Goal: Information Seeking & Learning: Find specific fact

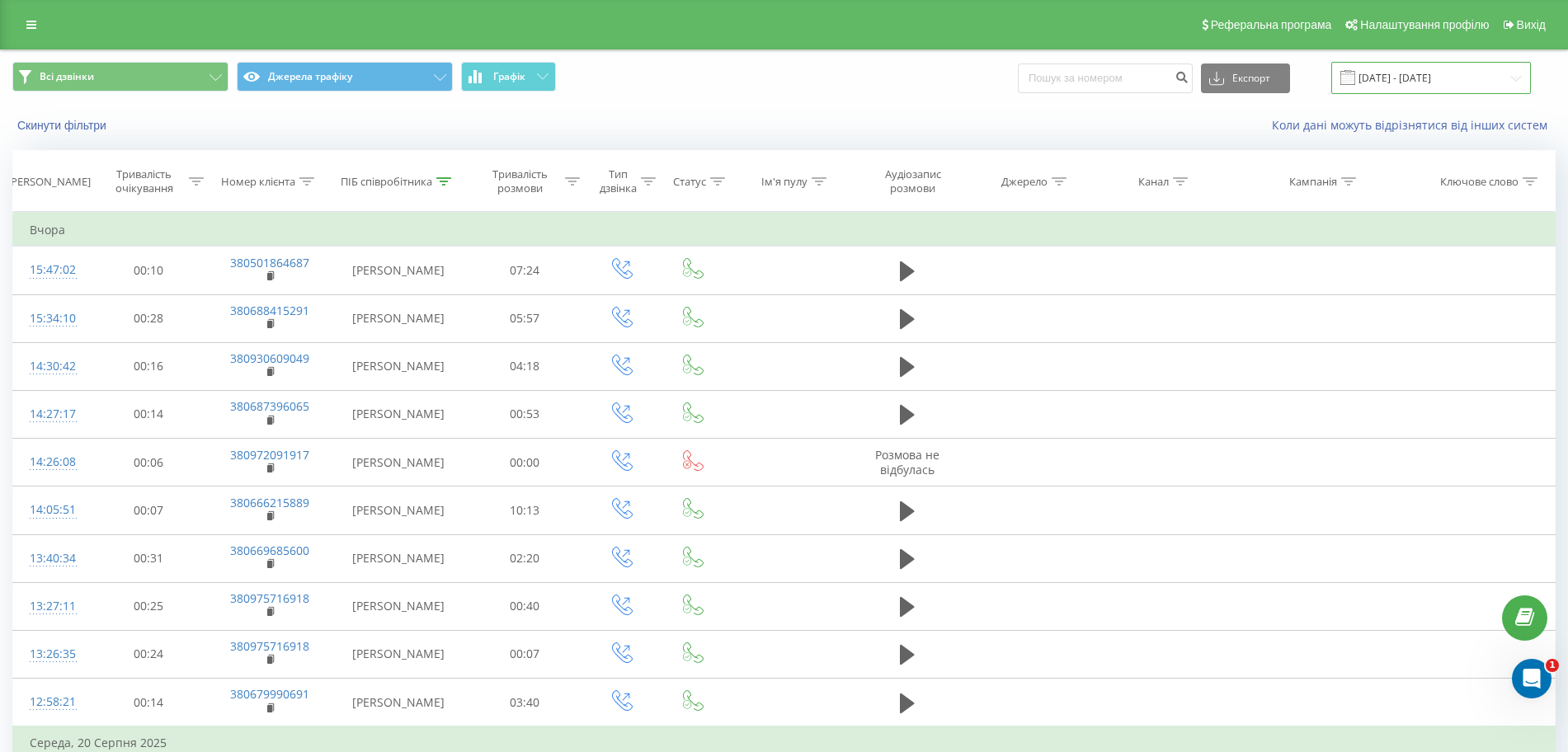
click at [1426, 87] on input "01.08.2025 - 21.08.2025" at bounding box center [1431, 77] width 200 height 32
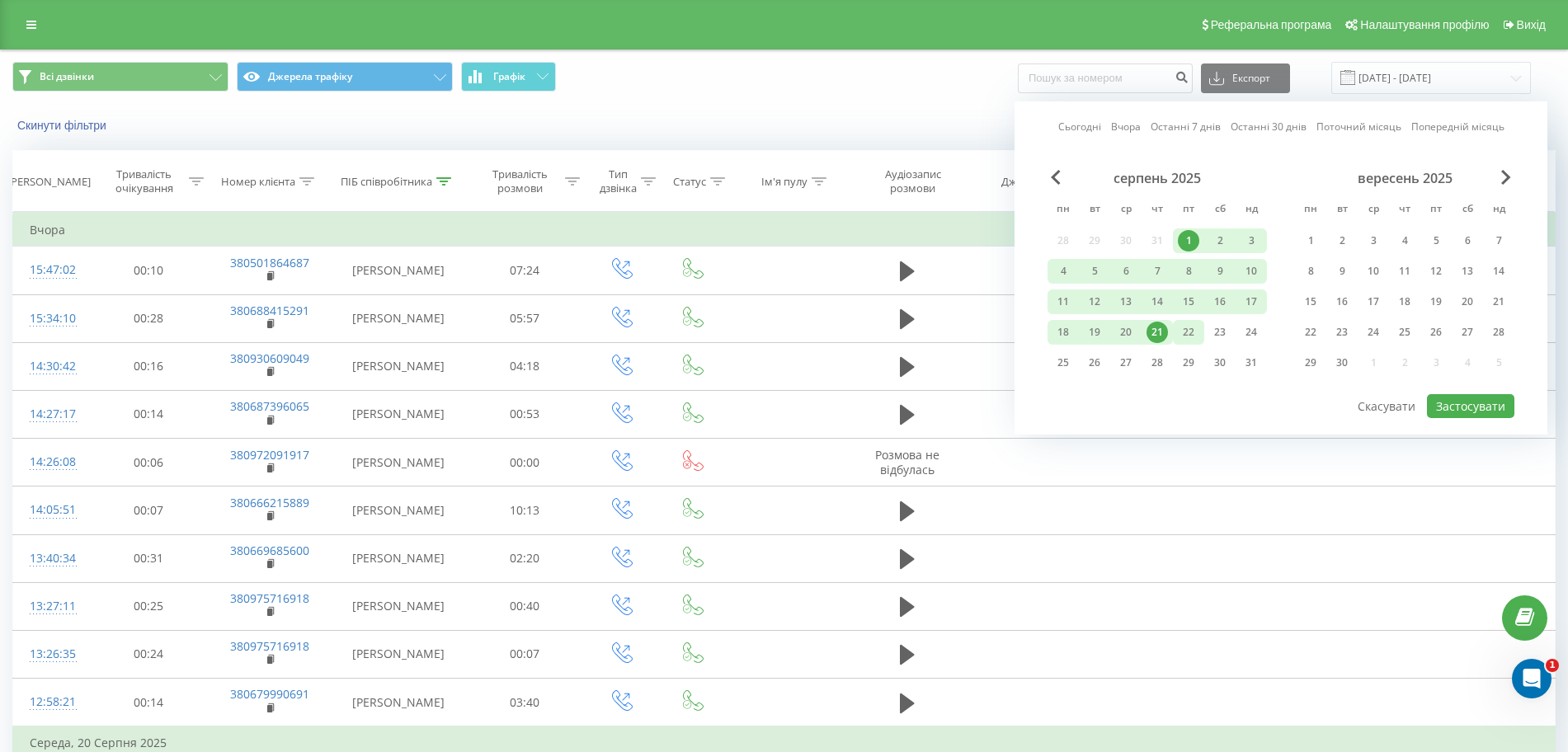
click at [1201, 328] on div "22" at bounding box center [1189, 332] width 31 height 25
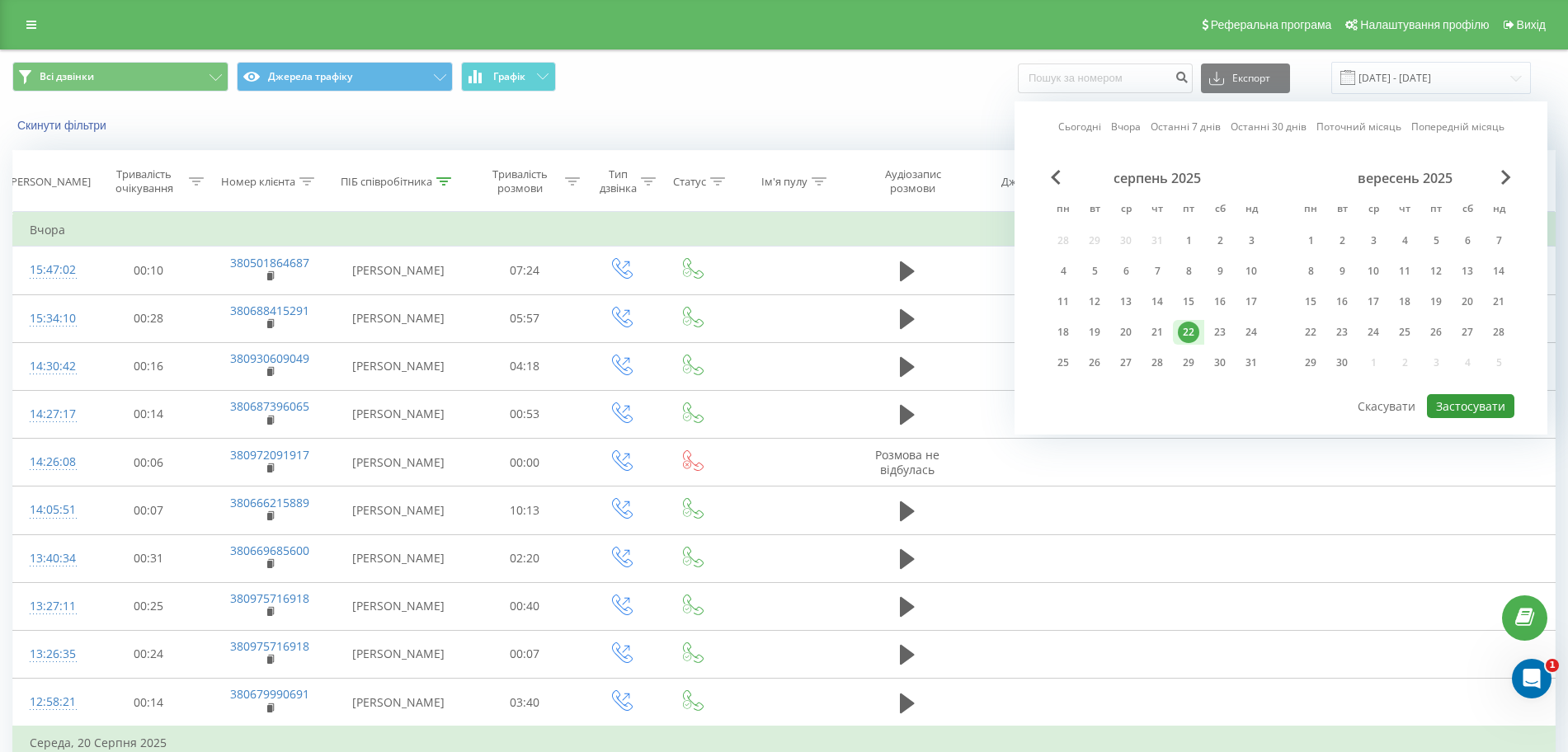
click at [1500, 398] on button "Застосувати" at bounding box center [1470, 406] width 87 height 24
type input "[DATE] - [DATE]"
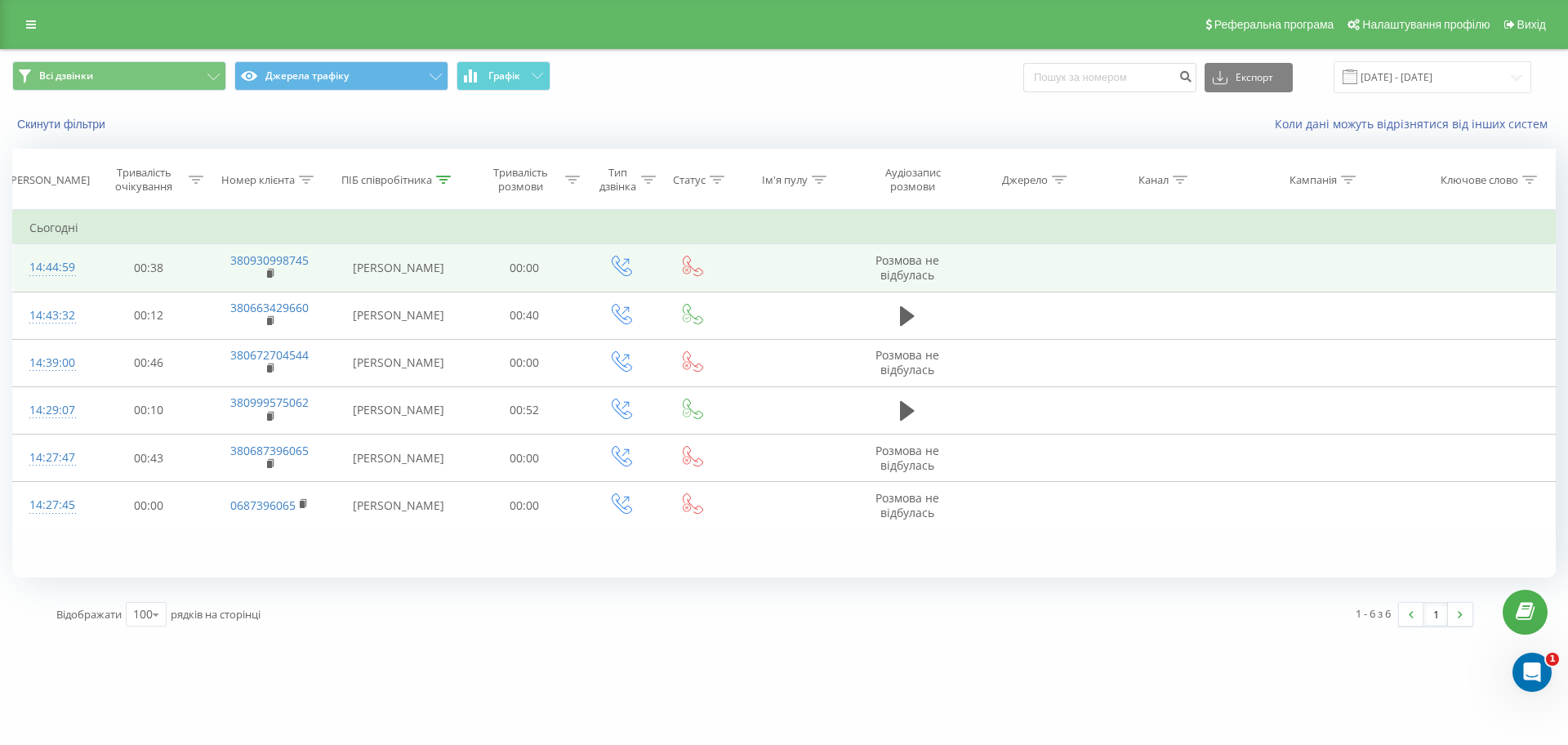
drag, startPoint x: 269, startPoint y: 273, endPoint x: 284, endPoint y: 279, distance: 16.2
click at [284, 279] on td "380930998745" at bounding box center [269, 267] width 124 height 47
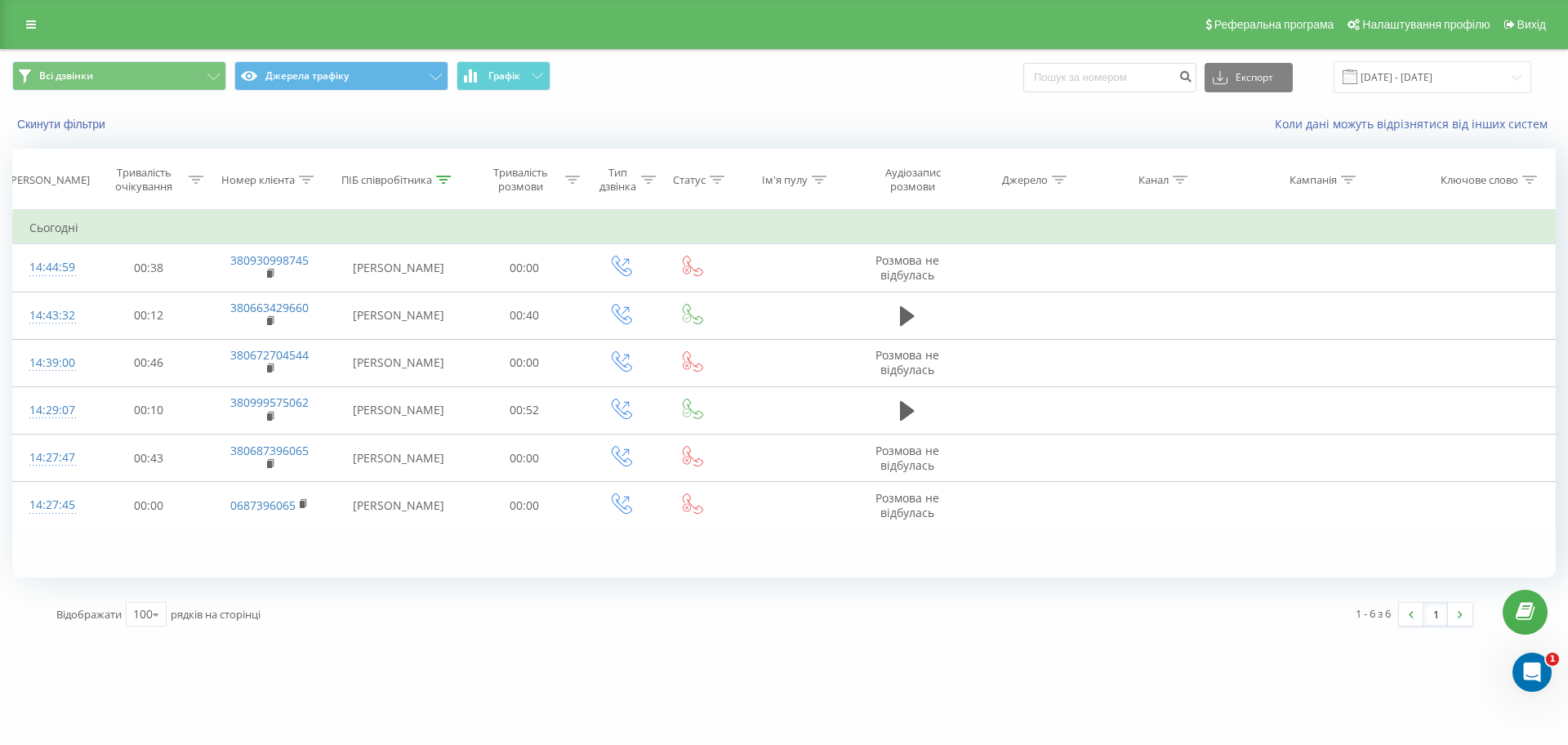
click at [448, 178] on icon at bounding box center [443, 180] width 15 height 9
click at [362, 299] on input "віт" at bounding box center [399, 297] width 144 height 28
type input "в"
click at [432, 330] on span "OK" at bounding box center [432, 329] width 45 height 26
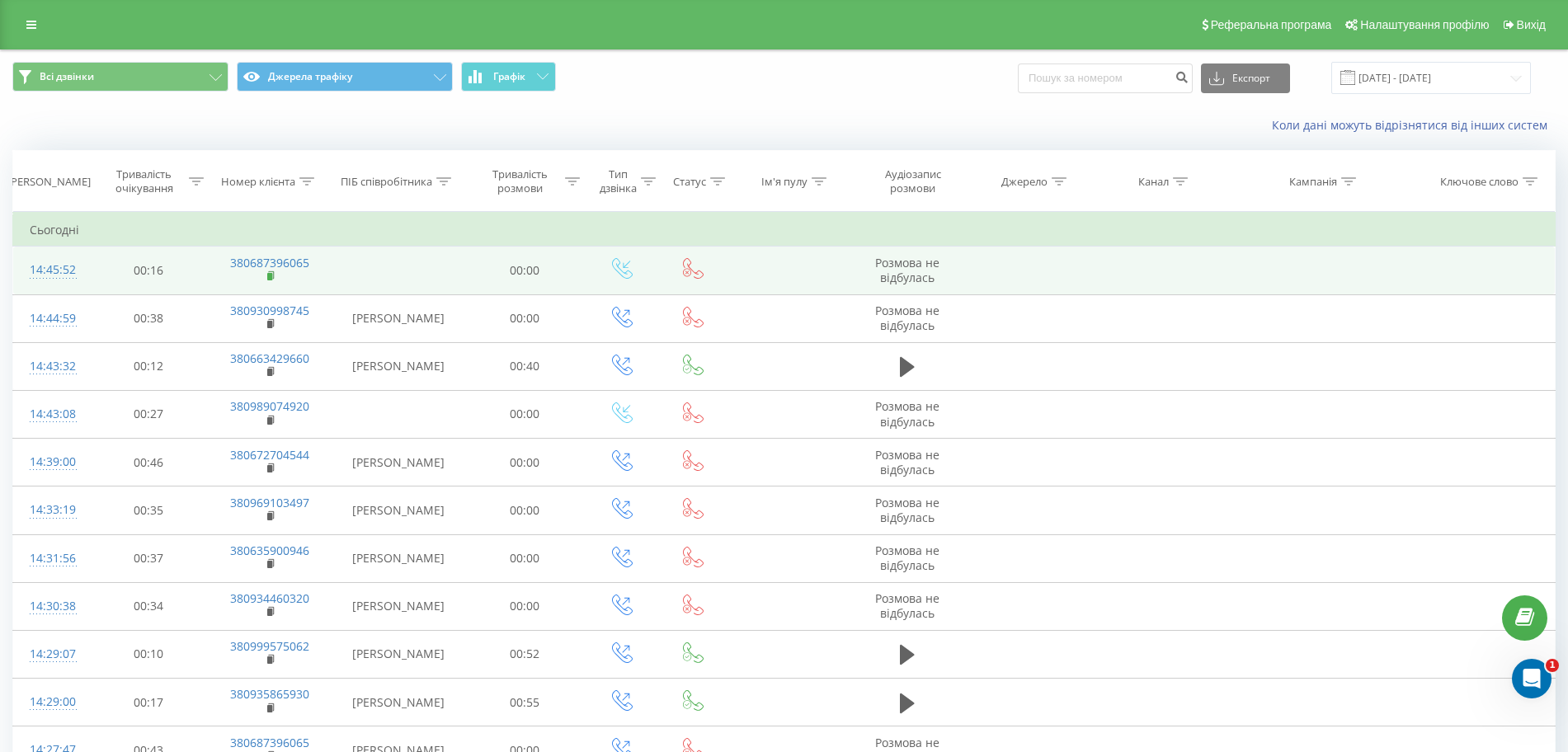
click at [270, 270] on span at bounding box center [272, 278] width 9 height 16
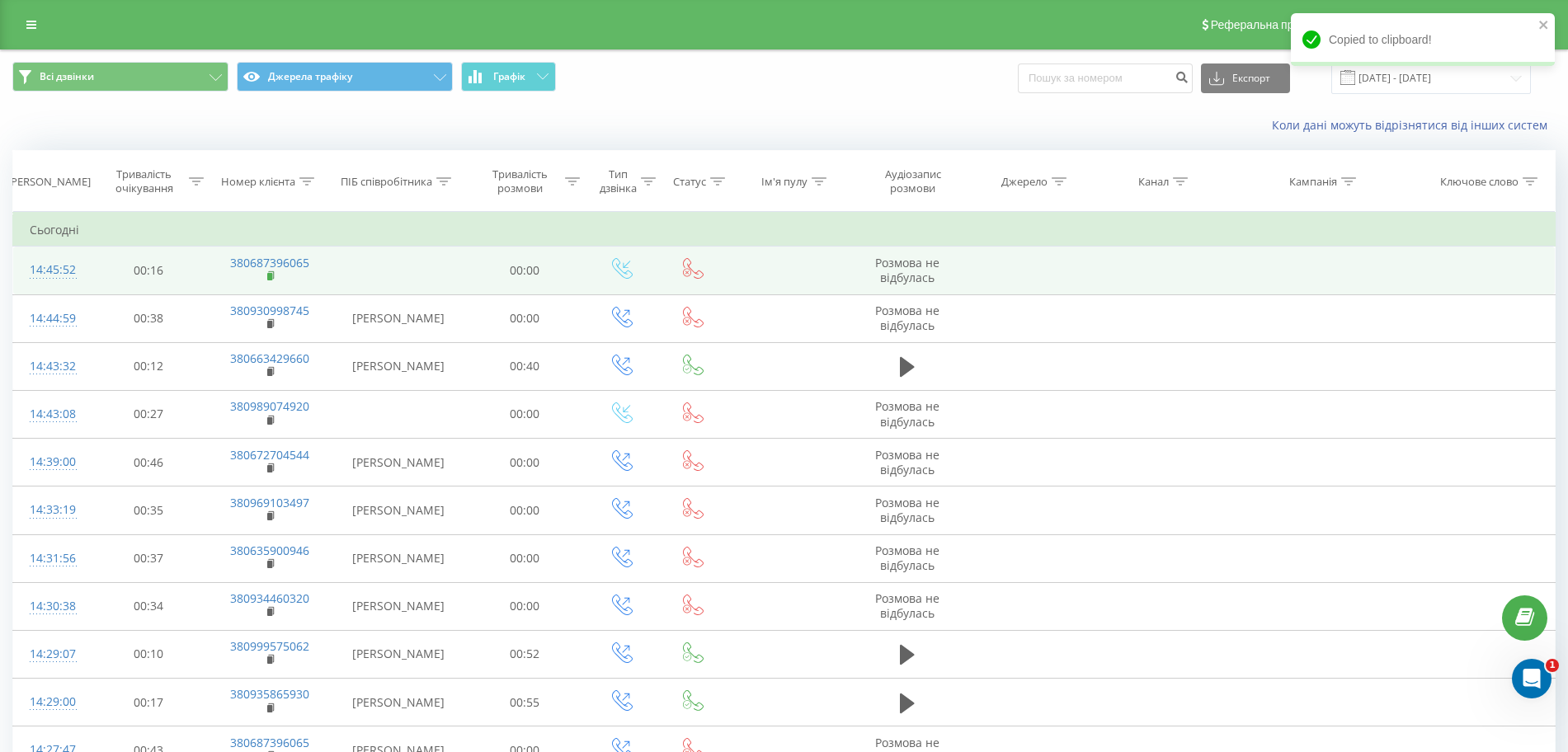
click at [270, 279] on rect at bounding box center [270, 276] width 5 height 8
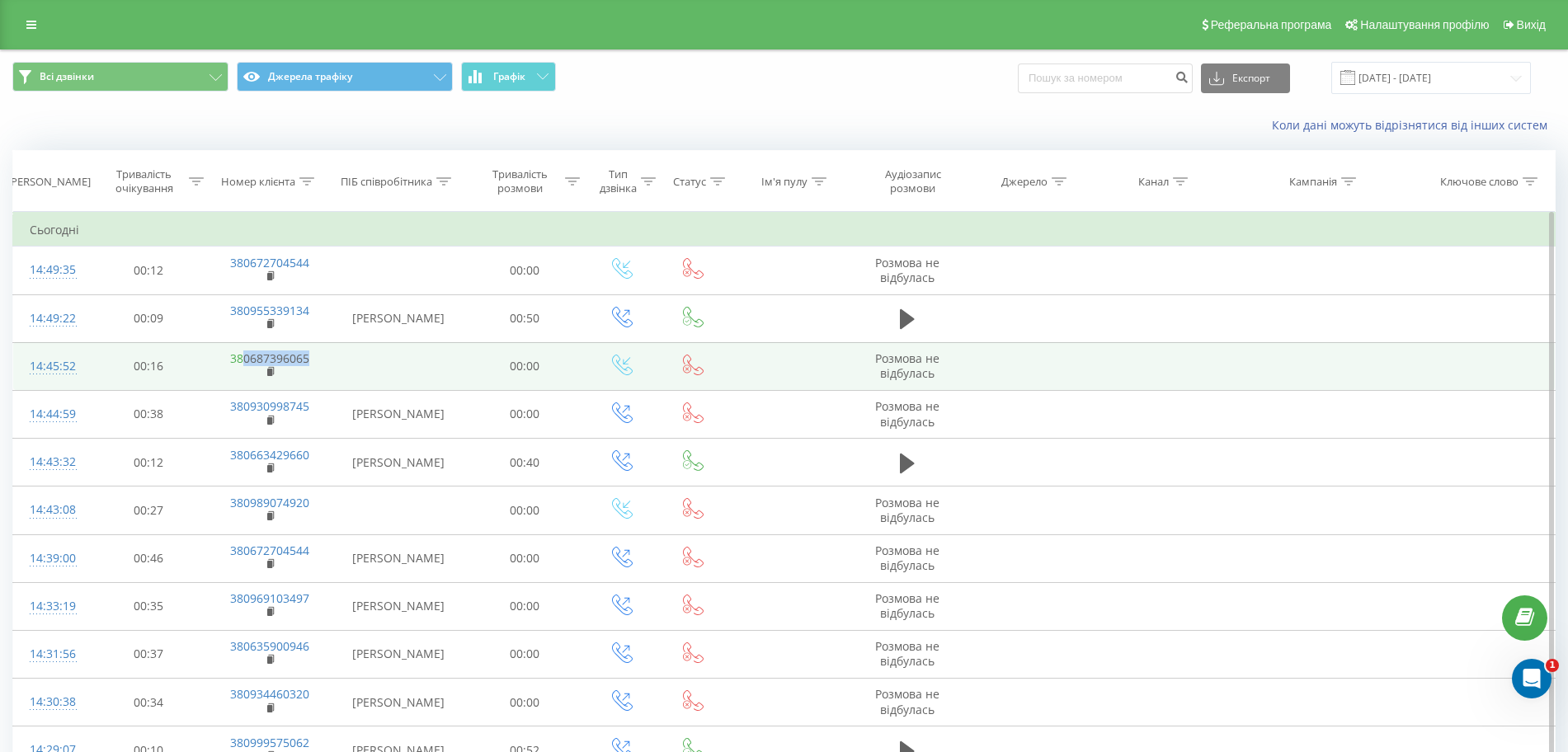
drag, startPoint x: 315, startPoint y: 358, endPoint x: 242, endPoint y: 358, distance: 73.0
click at [242, 358] on td "380687396065" at bounding box center [269, 365] width 124 height 48
copy link "0687396065"
drag, startPoint x: 303, startPoint y: 360, endPoint x: 246, endPoint y: 358, distance: 57.0
click at [246, 358] on td "380672704544" at bounding box center [269, 365] width 124 height 48
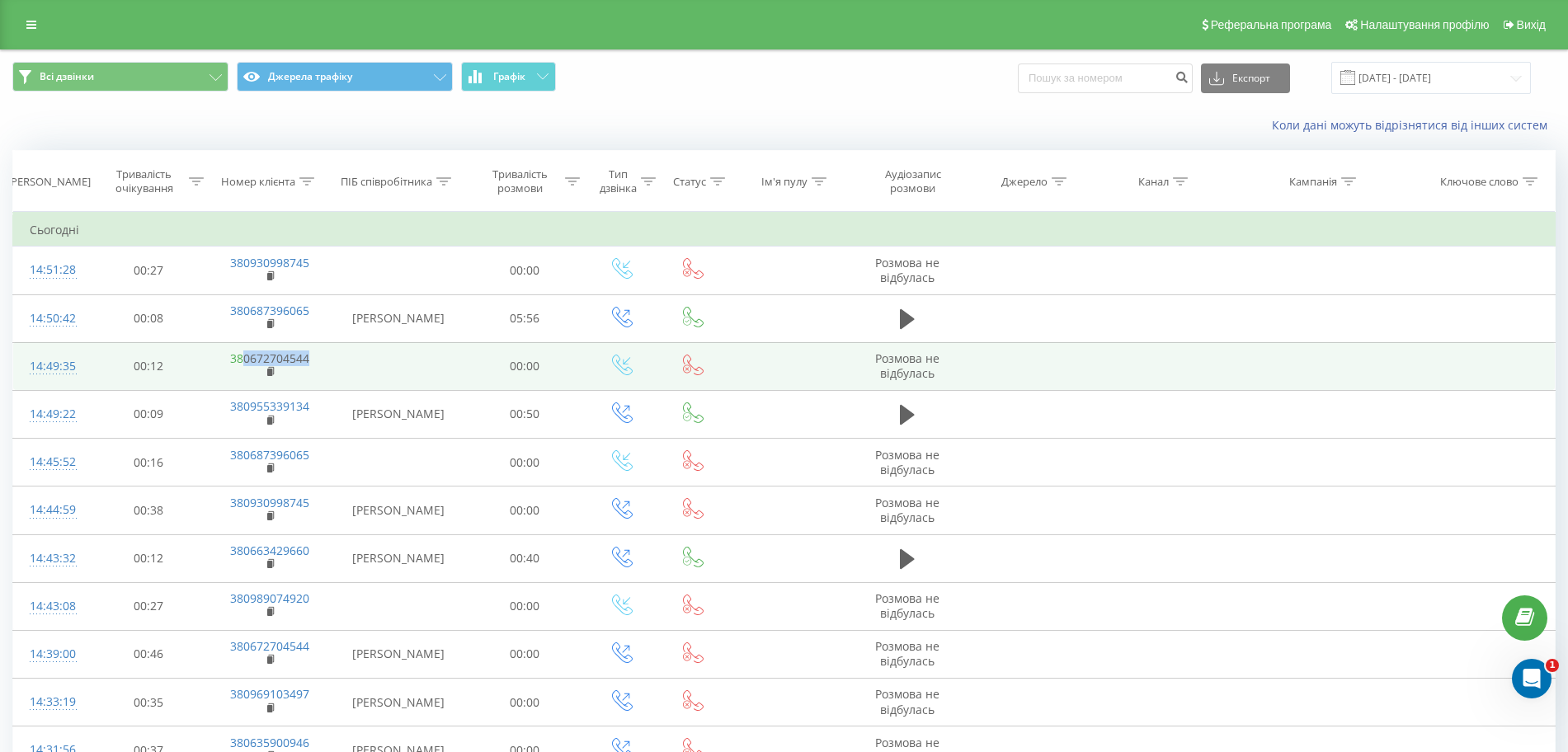
copy link "0672704544"
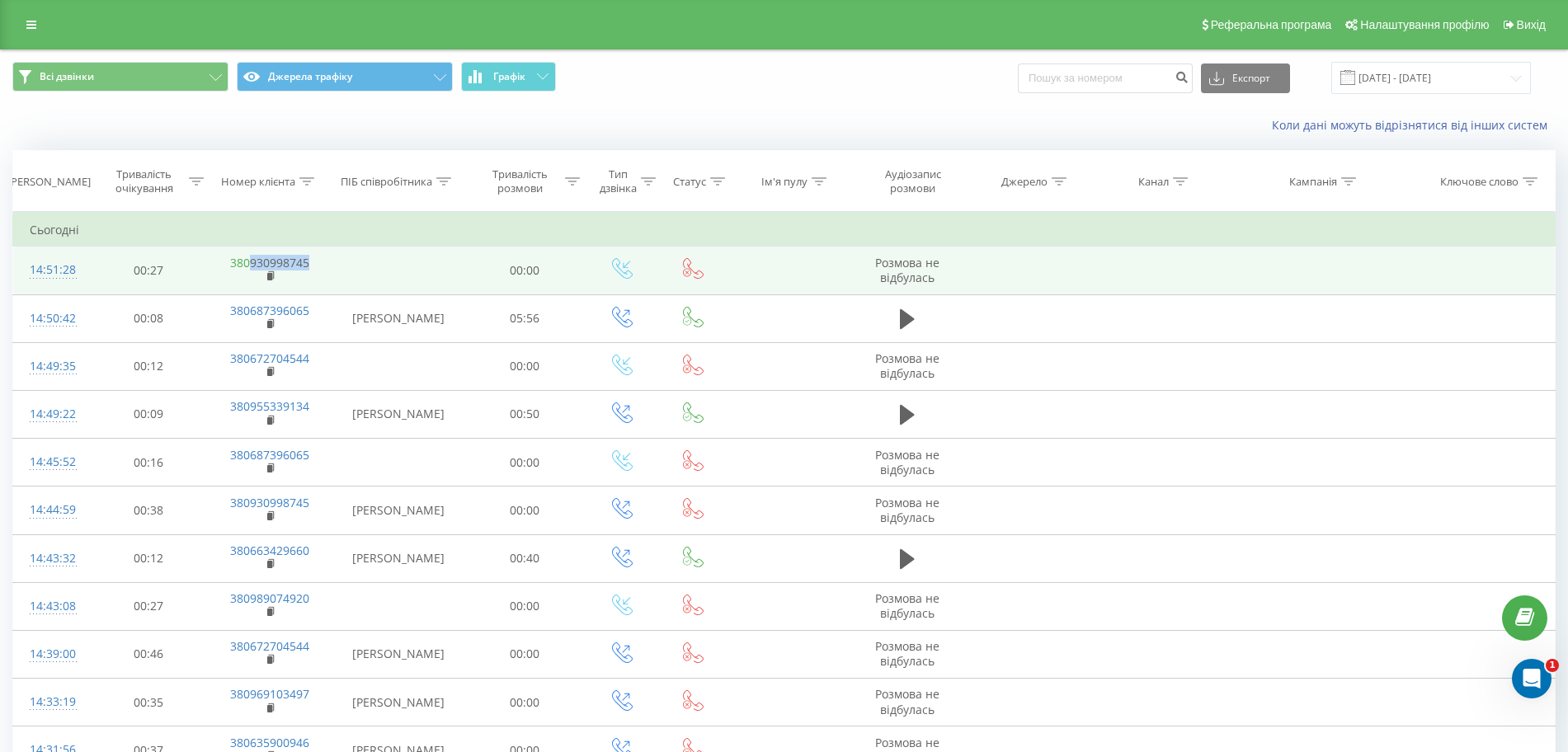
drag, startPoint x: 336, startPoint y: 260, endPoint x: 252, endPoint y: 266, distance: 84.2
click at [252, 266] on tr "14:51:28 00:27 380930998745 00:00 Розмова не відбулась" at bounding box center [784, 270] width 1543 height 48
copy td "930998745"
